Goal: Task Accomplishment & Management: Use online tool/utility

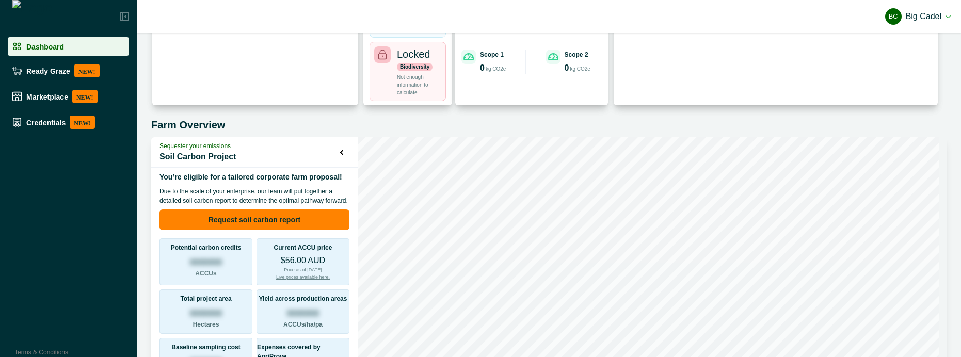
scroll to position [254, 0]
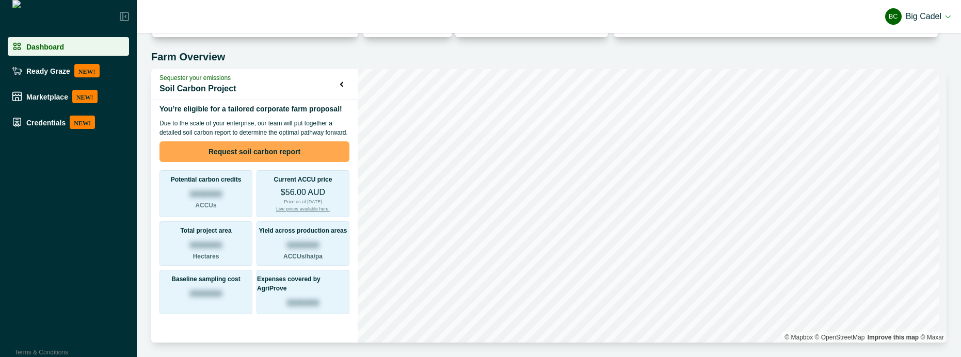
click at [279, 151] on button "Request soil carbon report" at bounding box center [254, 151] width 190 height 21
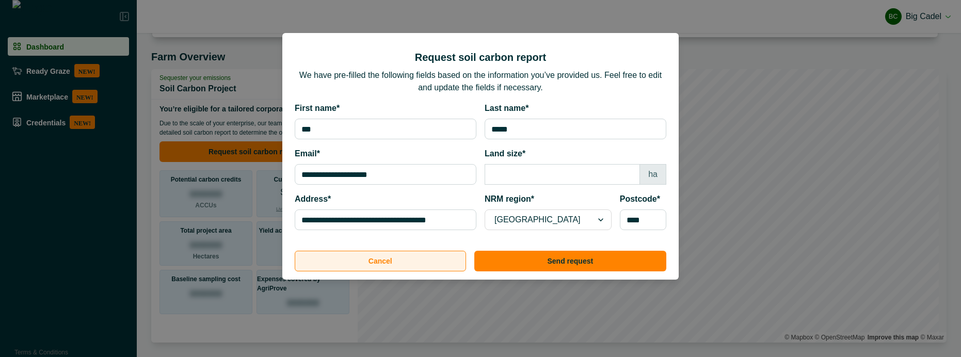
click at [381, 261] on button "Cancel" at bounding box center [380, 261] width 171 height 21
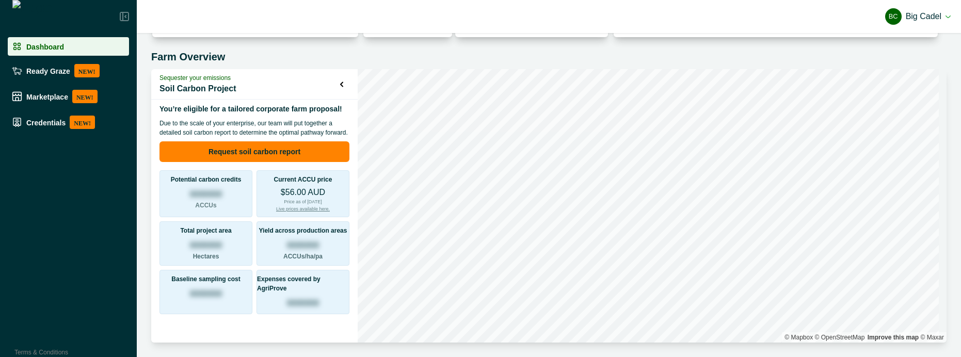
click at [660, 52] on h5 "Farm Overview" at bounding box center [548, 57] width 795 height 12
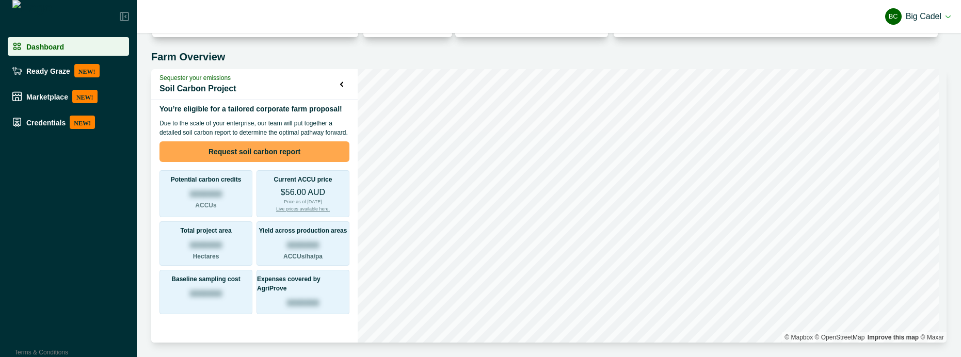
click at [244, 154] on button "Request soil carbon report" at bounding box center [254, 151] width 190 height 21
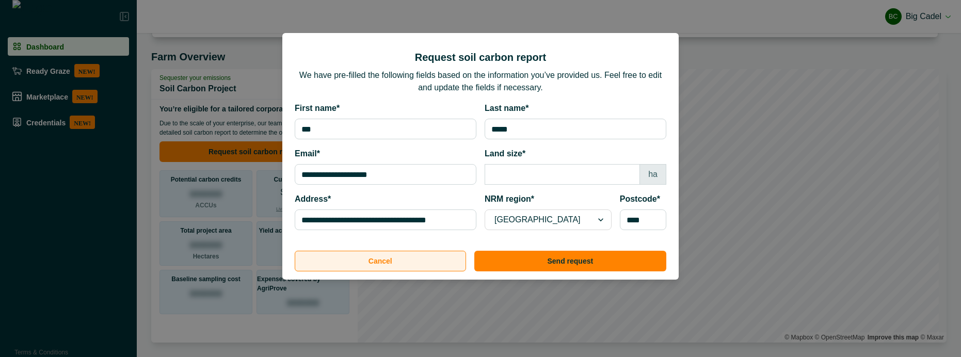
click at [374, 261] on button "Cancel" at bounding box center [380, 261] width 171 height 21
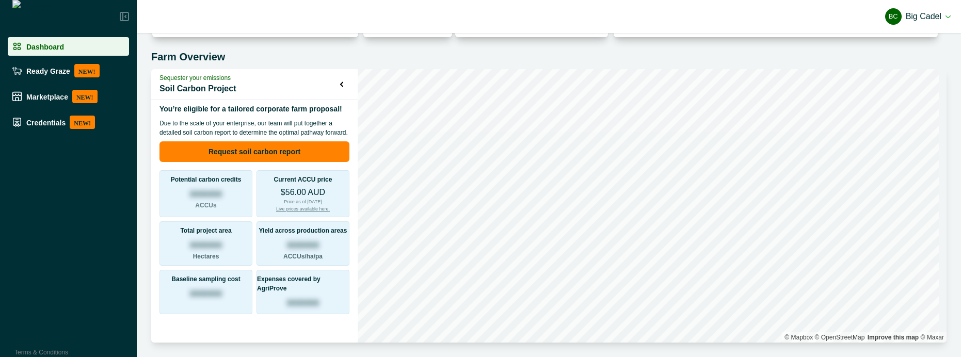
click at [935, 19] on button "BC Big Cadel" at bounding box center [918, 16] width 66 height 25
click at [930, 44] on button "Sign out" at bounding box center [892, 46] width 115 height 17
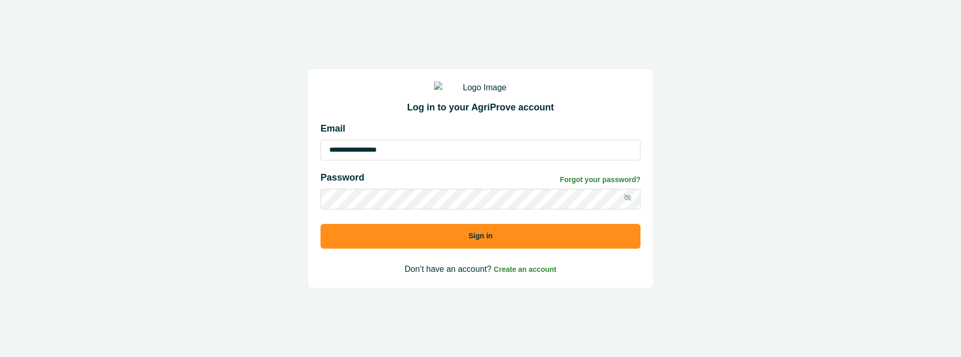
click at [477, 247] on button "Sign in" at bounding box center [480, 236] width 320 height 25
